Goal: Check status

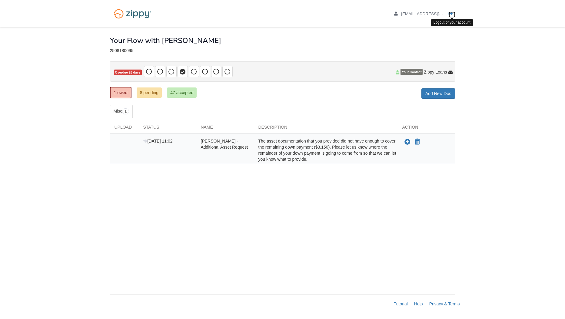
click at [454, 13] on link "Logout" at bounding box center [452, 15] width 7 height 6
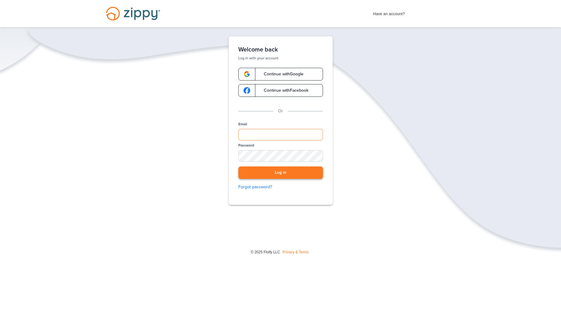
type input "**********"
click at [275, 174] on button "Log in" at bounding box center [280, 173] width 85 height 12
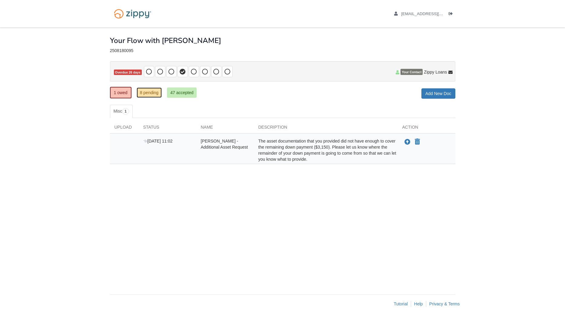
click at [151, 92] on link "8 pending" at bounding box center [149, 93] width 25 height 10
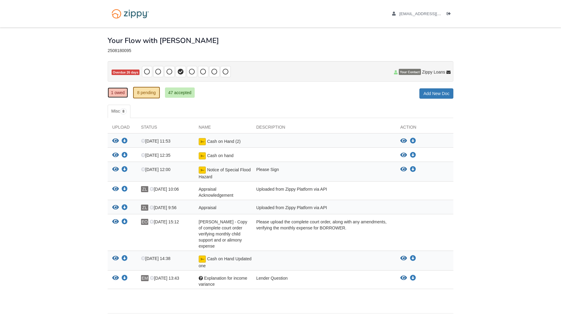
click at [111, 93] on link "1 owed" at bounding box center [118, 93] width 20 height 10
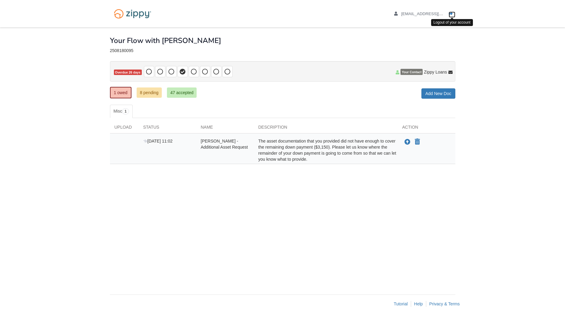
click at [450, 12] on icon "Log out" at bounding box center [451, 14] width 4 height 4
